Goal: Information Seeking & Learning: Learn about a topic

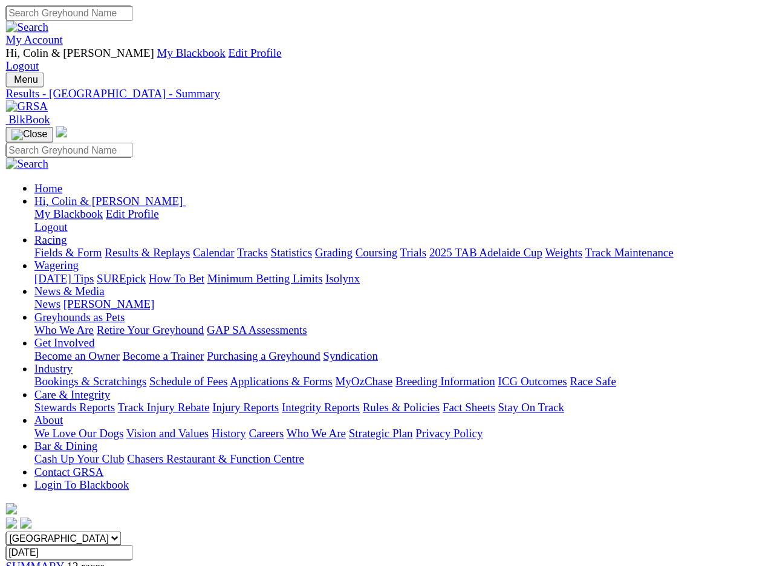
scroll to position [2, 0]
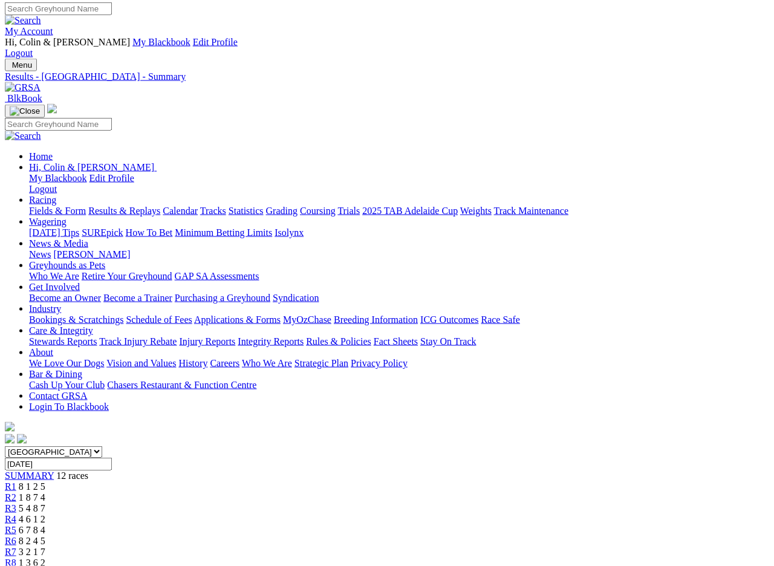
click at [112, 457] on input "Thursday, 16 May 2024" at bounding box center [58, 463] width 107 height 13
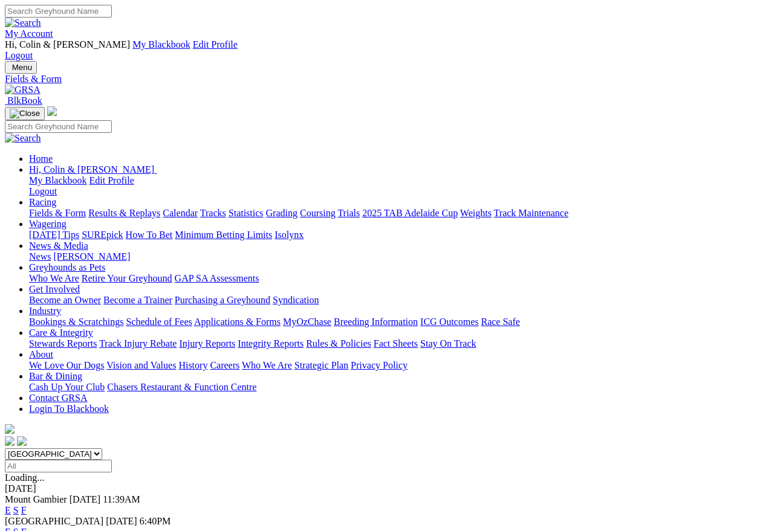
scroll to position [5, 0]
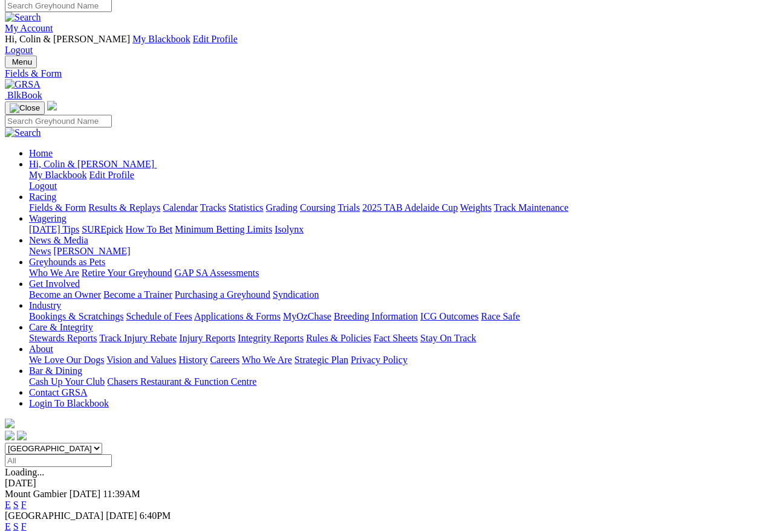
click at [27, 522] on link "F" at bounding box center [23, 527] width 5 height 10
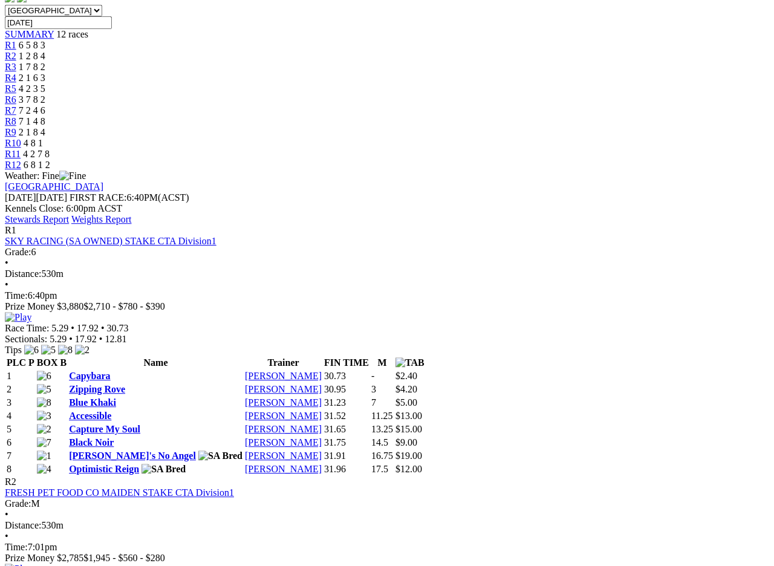
scroll to position [442, 0]
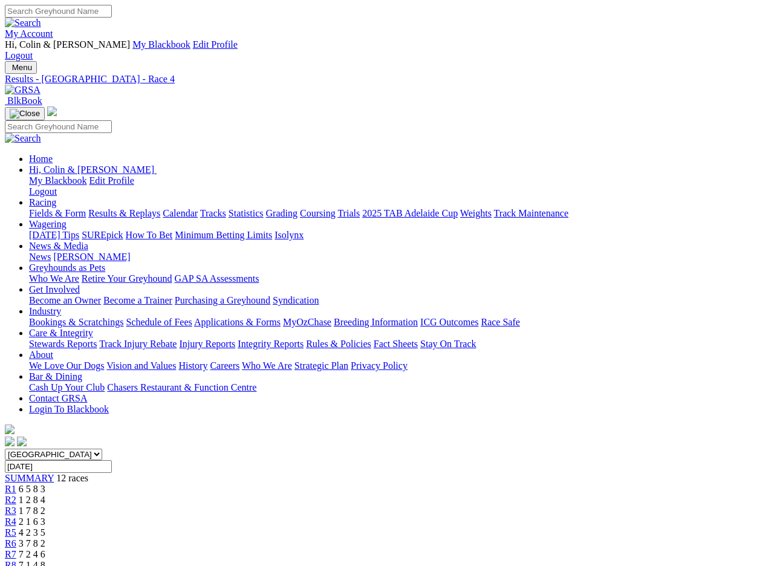
scroll to position [1, 0]
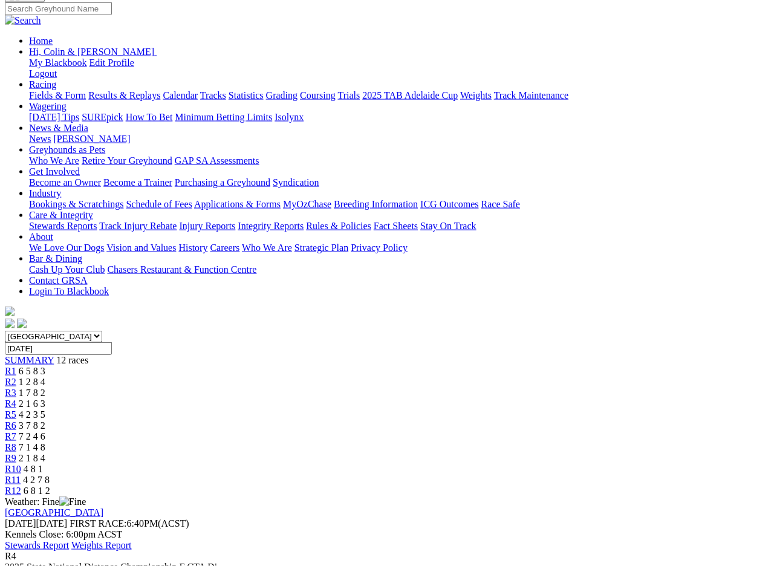
scroll to position [118, 12]
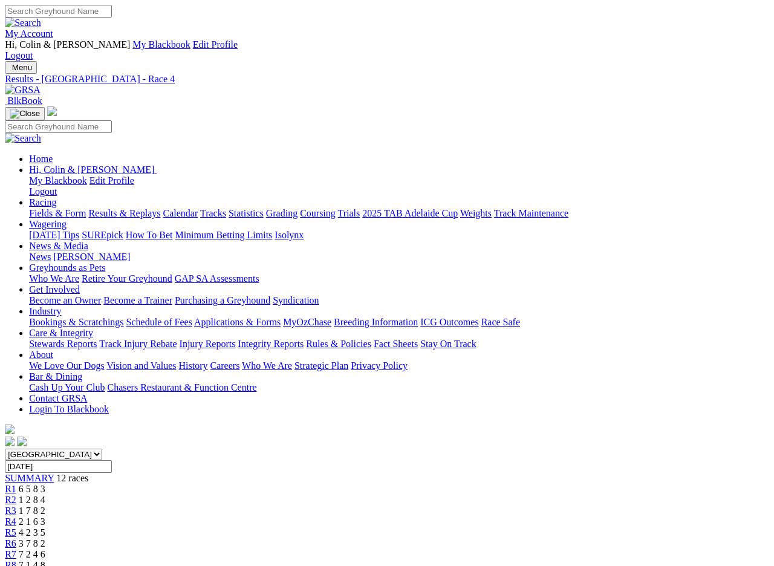
click at [85, 473] on span "12 races" at bounding box center [72, 478] width 32 height 10
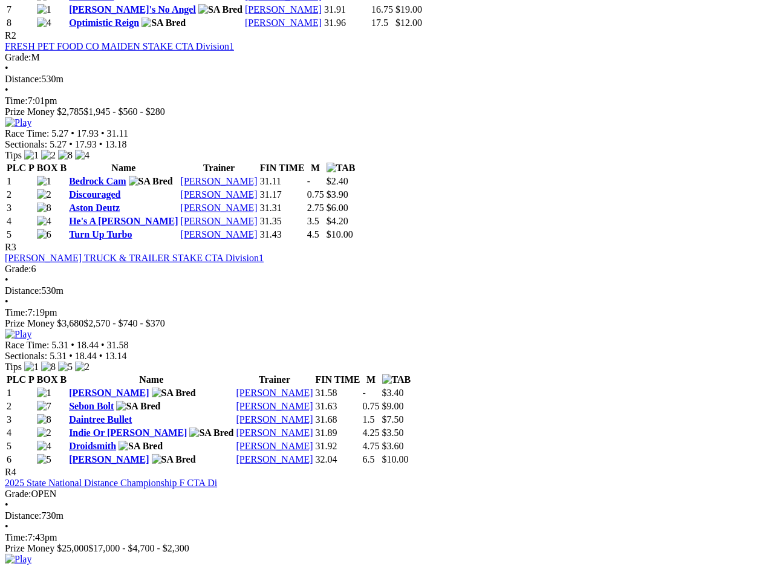
scroll to position [907, 0]
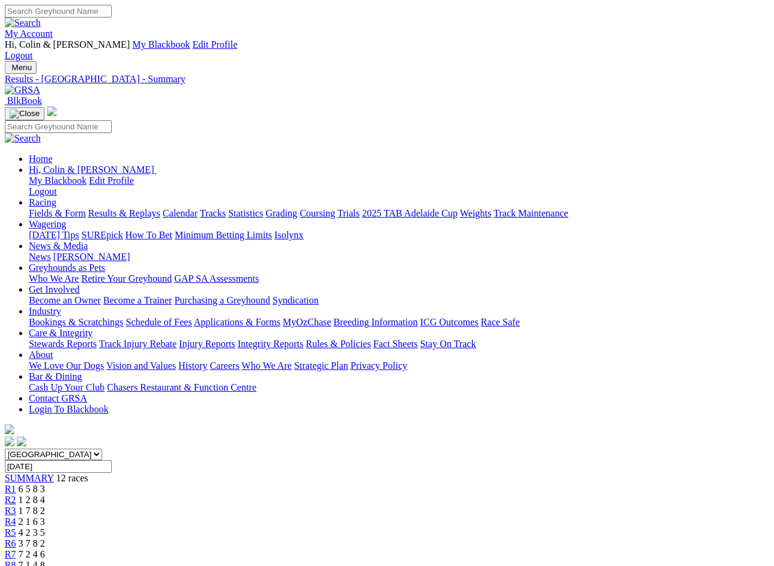
scroll to position [0, 66]
